Goal: Task Accomplishment & Management: Use online tool/utility

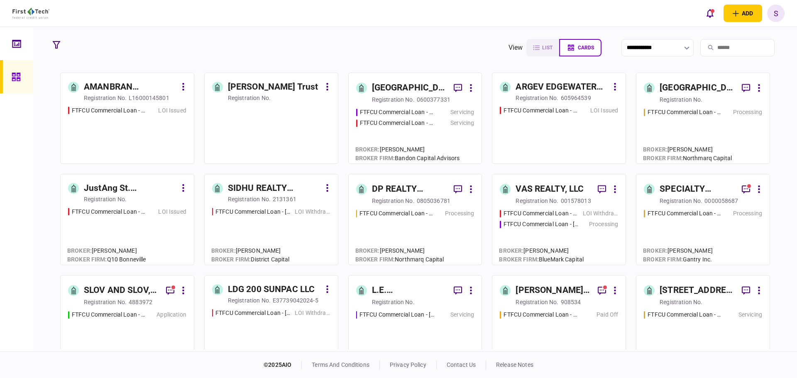
click at [274, 120] on div at bounding box center [271, 131] width 118 height 50
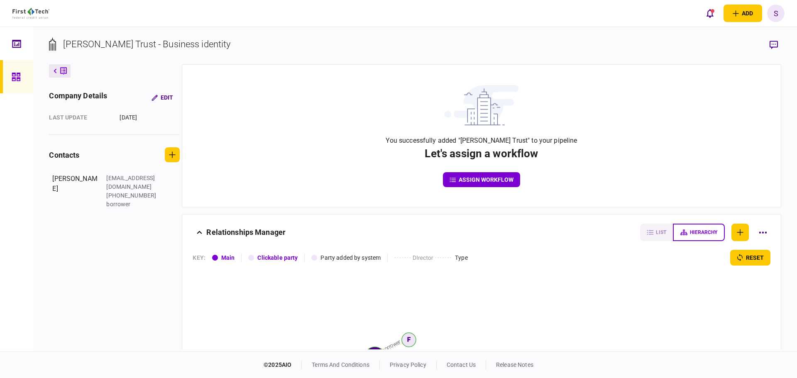
click at [482, 176] on button "assign workflow" at bounding box center [481, 179] width 77 height 15
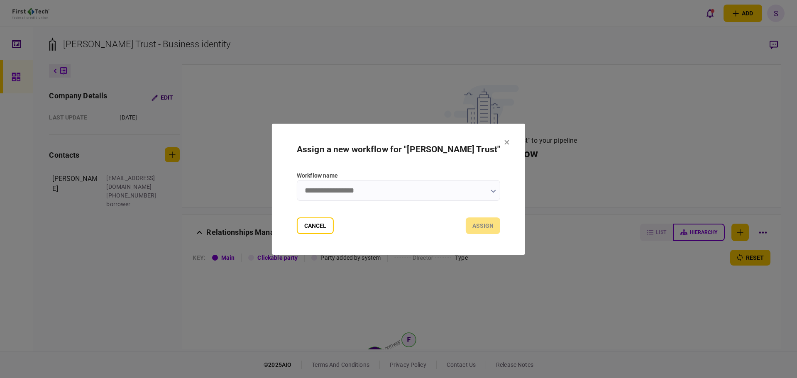
click at [492, 190] on input "Workflow name" at bounding box center [398, 190] width 203 height 21
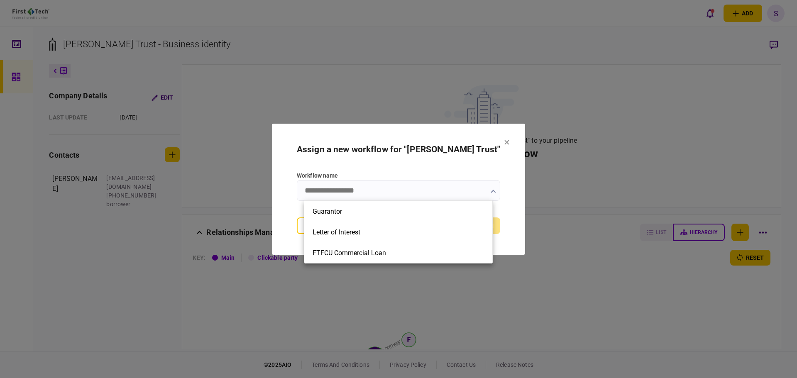
click at [483, 194] on div at bounding box center [398, 189] width 797 height 378
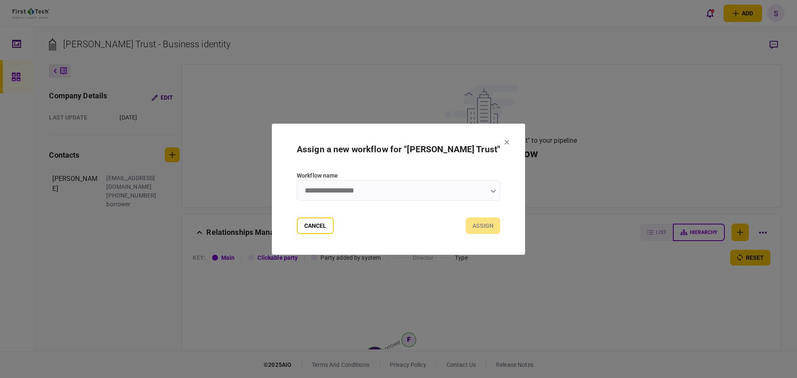
click at [491, 194] on button "button" at bounding box center [493, 191] width 5 height 7
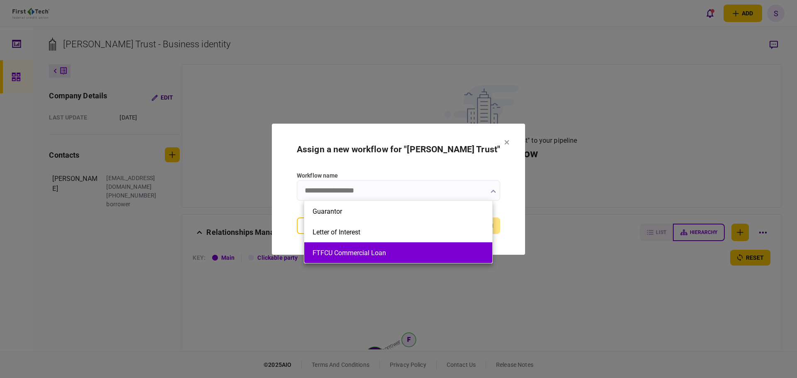
click at [414, 250] on button "FTFCU Commercial Loan" at bounding box center [398, 253] width 171 height 8
type input "**********"
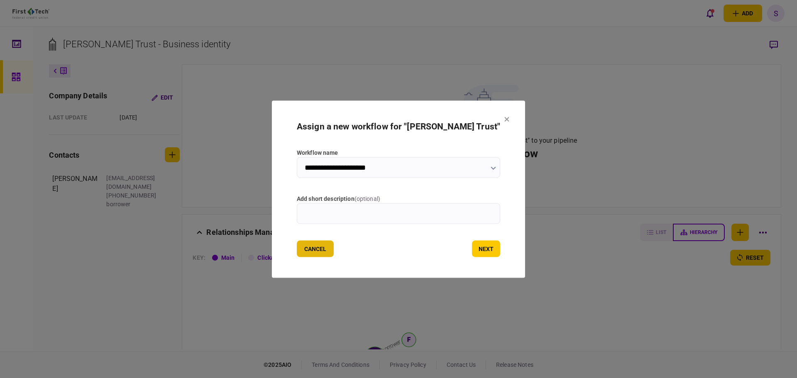
click at [331, 251] on button "Cancel" at bounding box center [315, 248] width 37 height 17
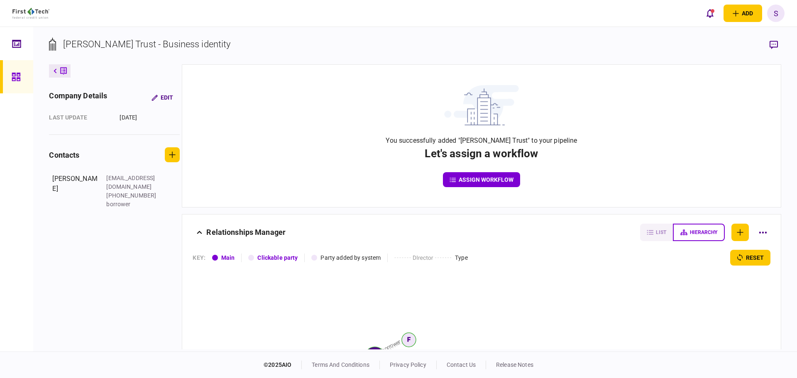
click at [22, 162] on div at bounding box center [16, 189] width 33 height 325
click at [13, 78] on icon at bounding box center [16, 77] width 8 height 8
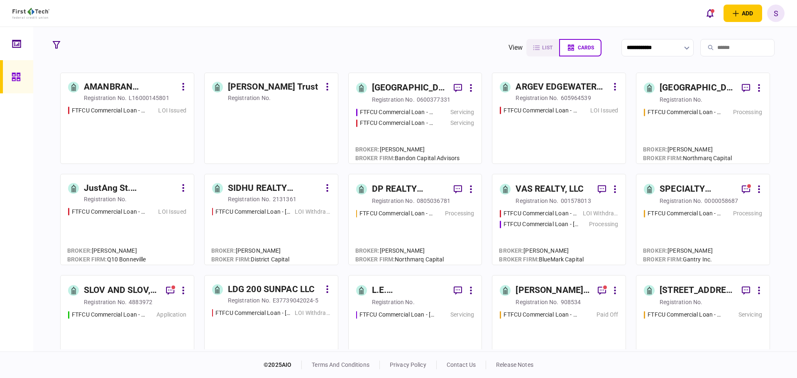
click at [329, 88] on button at bounding box center [327, 87] width 6 height 13
click at [313, 104] on span "archive" at bounding box center [317, 103] width 22 height 10
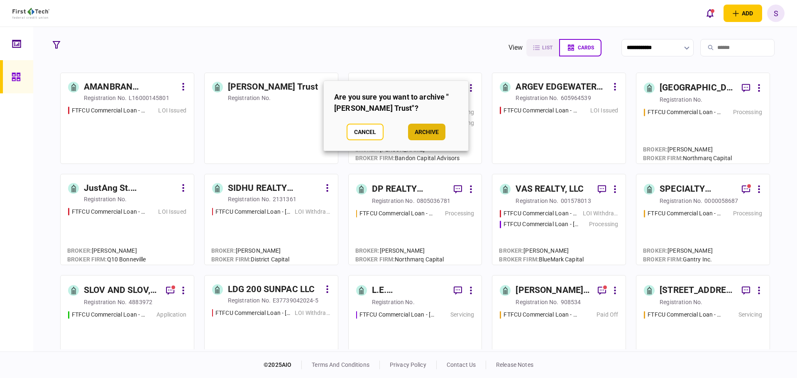
click at [431, 132] on button "archive" at bounding box center [426, 132] width 37 height 17
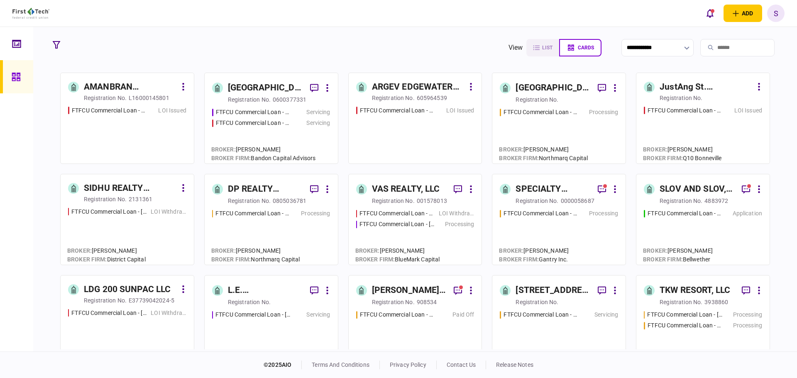
click at [729, 44] on input "search" at bounding box center [737, 47] width 74 height 17
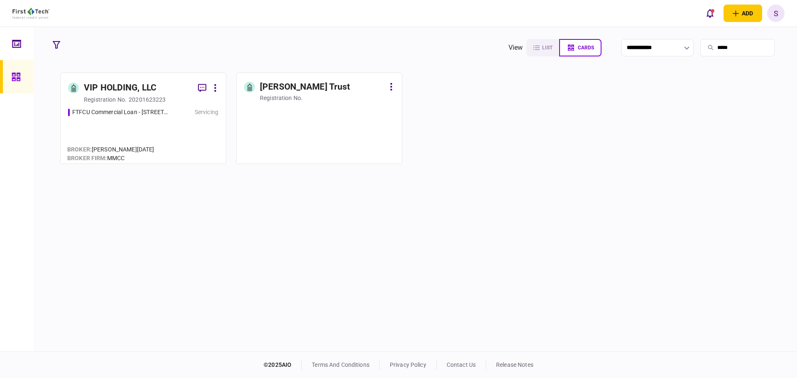
type input "*****"
click at [306, 126] on div at bounding box center [319, 131] width 150 height 50
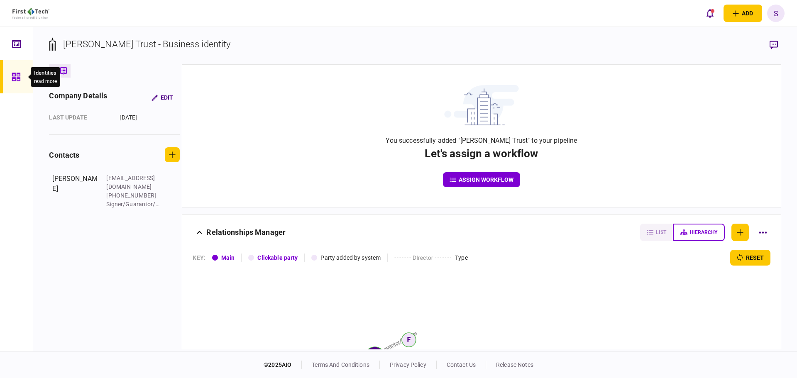
click at [13, 76] on icon at bounding box center [16, 77] width 9 height 10
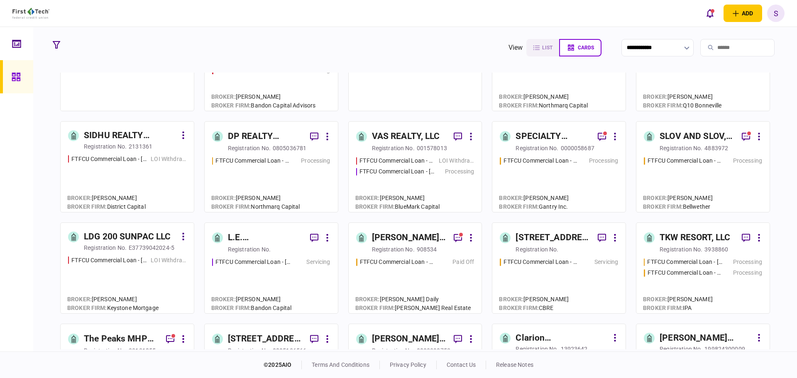
scroll to position [83, 0]
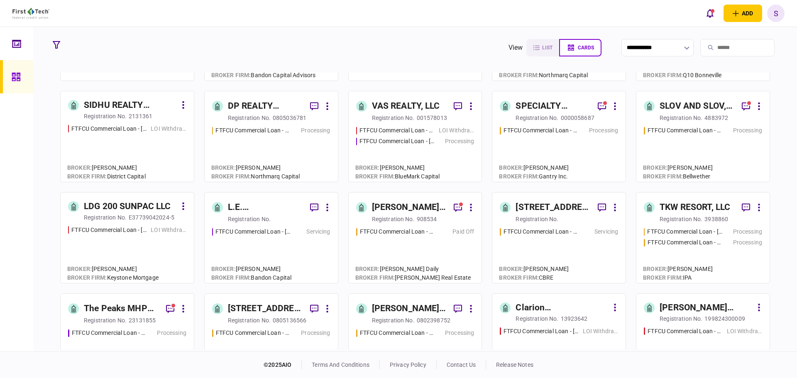
click at [675, 117] on div "registration no." at bounding box center [681, 118] width 43 height 8
